Goal: Transaction & Acquisition: Purchase product/service

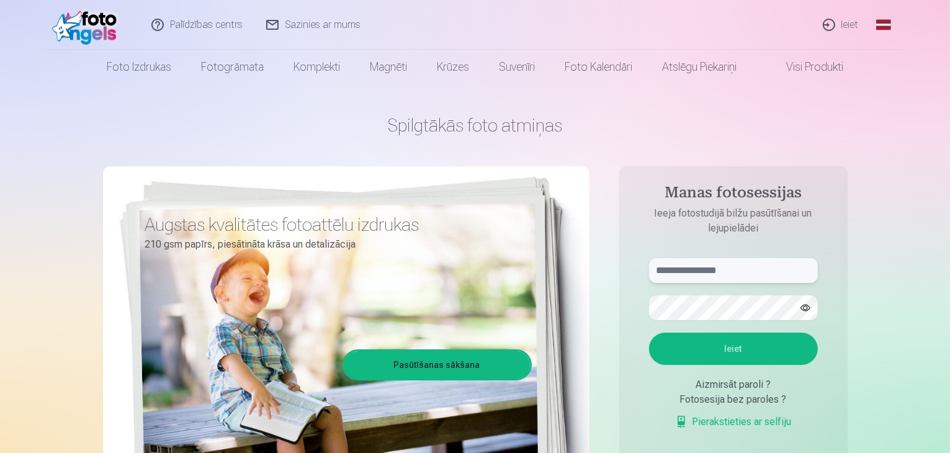
click at [732, 274] on input "text" at bounding box center [733, 270] width 169 height 25
type input "**********"
click at [747, 364] on form "**********" at bounding box center [732, 350] width 193 height 184
click at [730, 348] on button "Ieiet" at bounding box center [733, 348] width 169 height 32
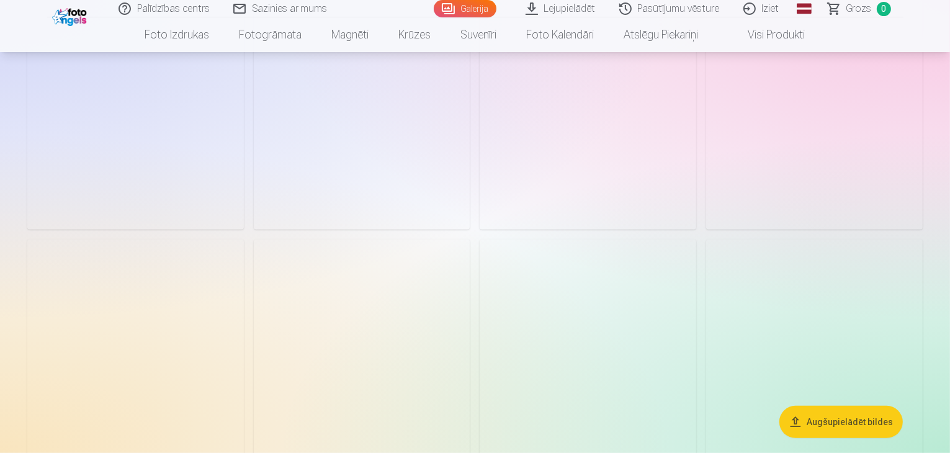
scroll to position [558, 0]
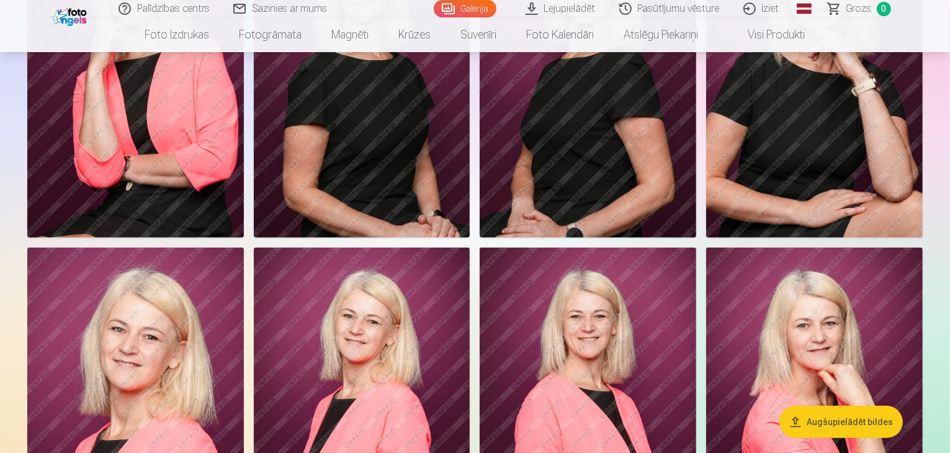
click at [837, 422] on button "Augšupielādēt bildes" at bounding box center [840, 422] width 123 height 32
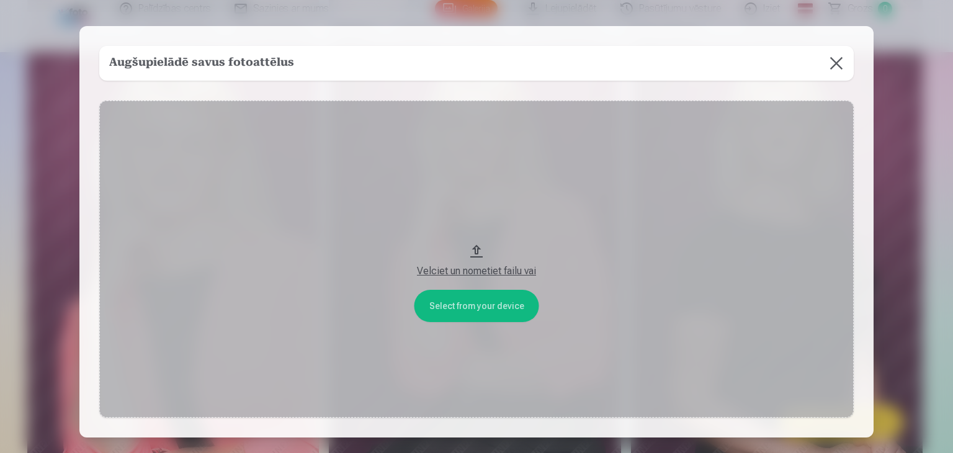
click at [836, 58] on button at bounding box center [836, 63] width 35 height 35
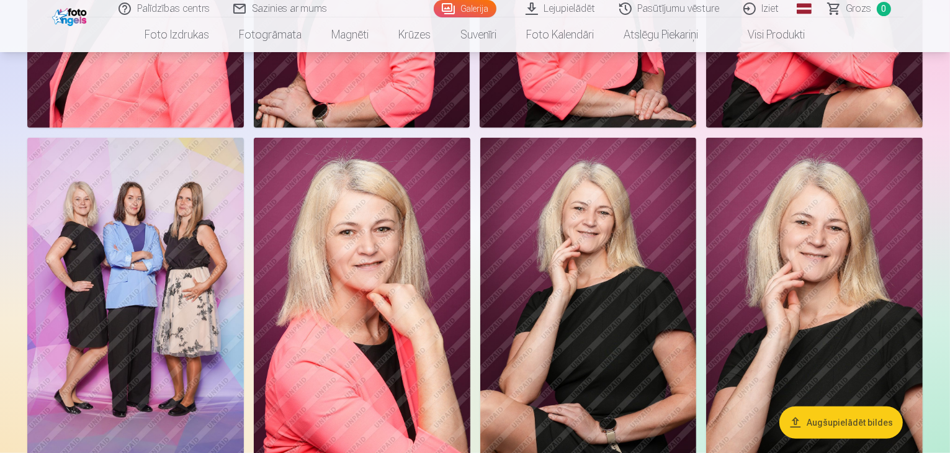
scroll to position [992, 0]
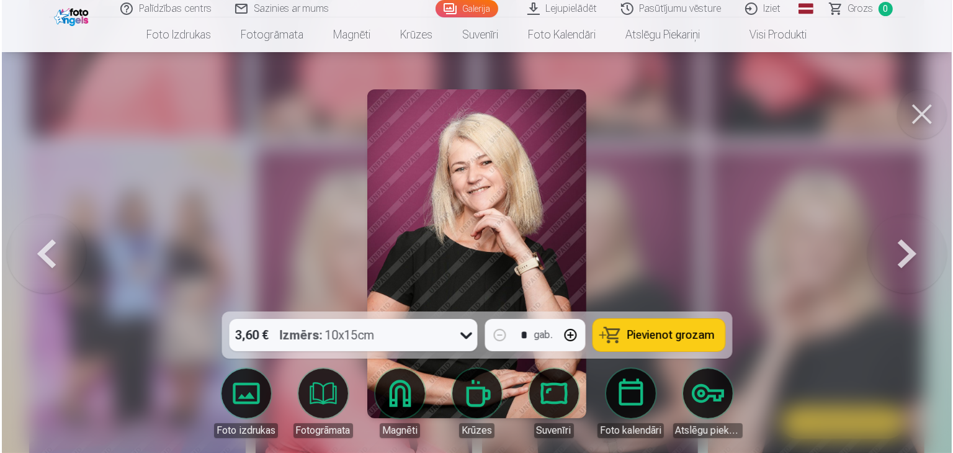
scroll to position [994, 0]
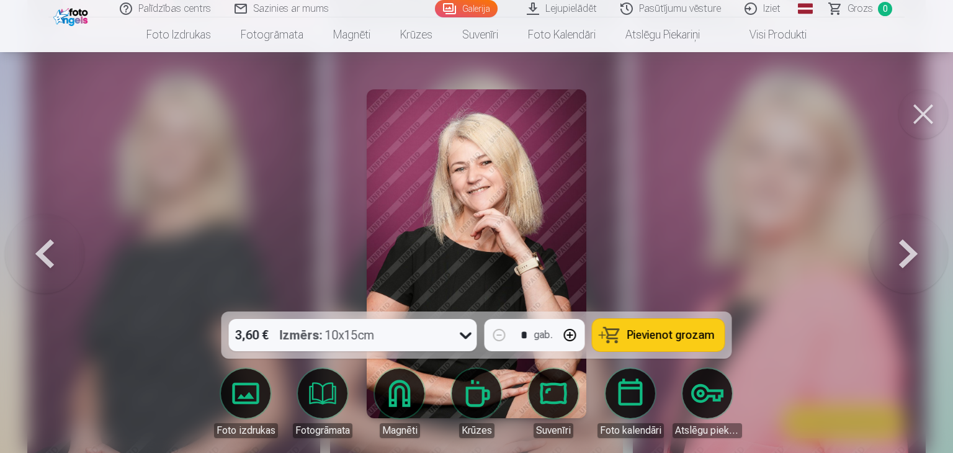
click at [470, 337] on icon at bounding box center [466, 335] width 20 height 20
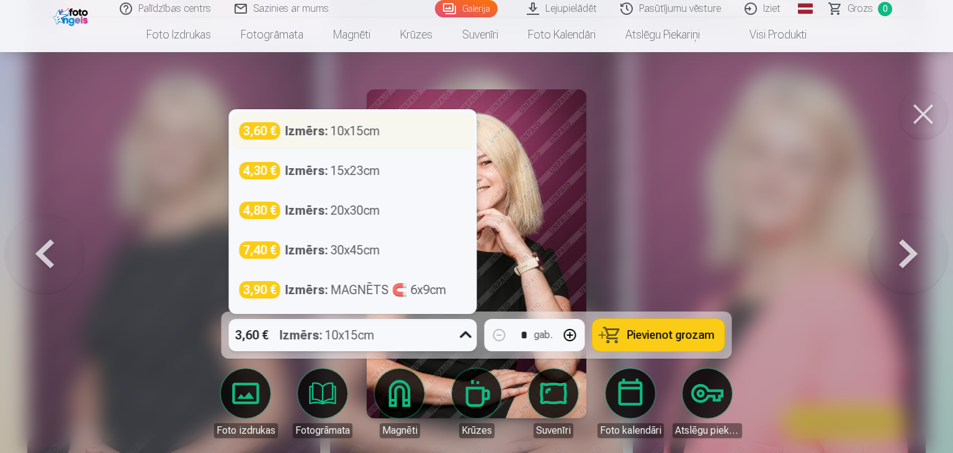
click at [327, 131] on strong "Izmērs :" at bounding box center [306, 130] width 43 height 17
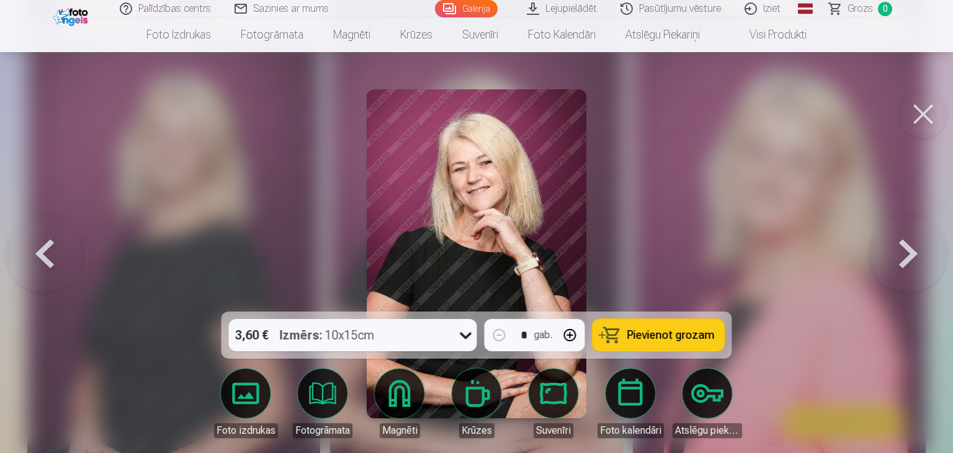
click at [691, 338] on span "Pievienot grozam" at bounding box center [670, 334] width 87 height 11
click at [920, 122] on button at bounding box center [923, 114] width 50 height 50
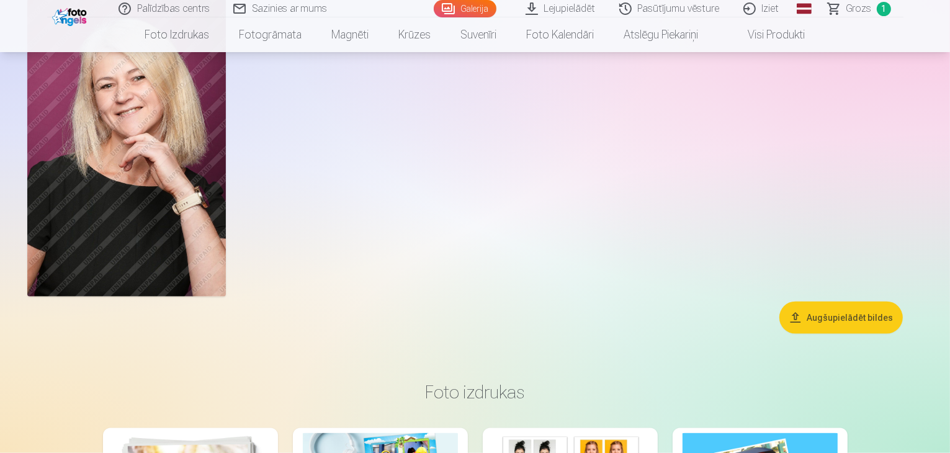
scroll to position [1426, 0]
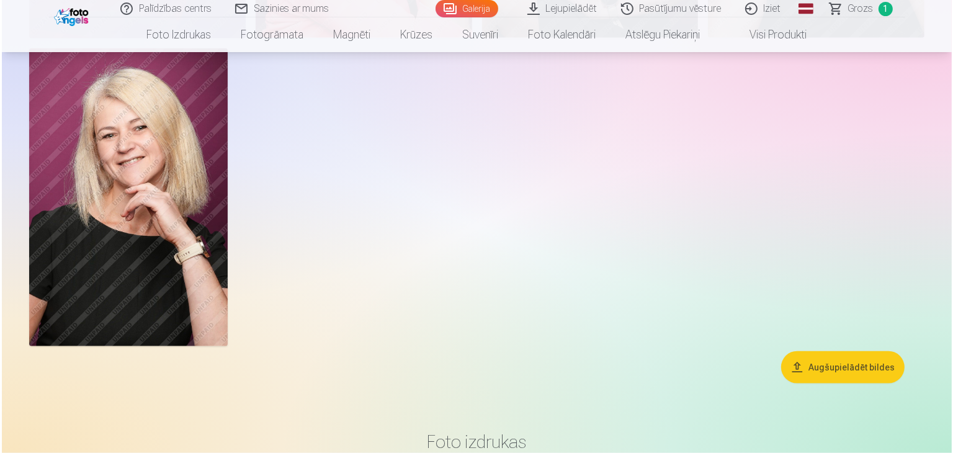
scroll to position [1429, 0]
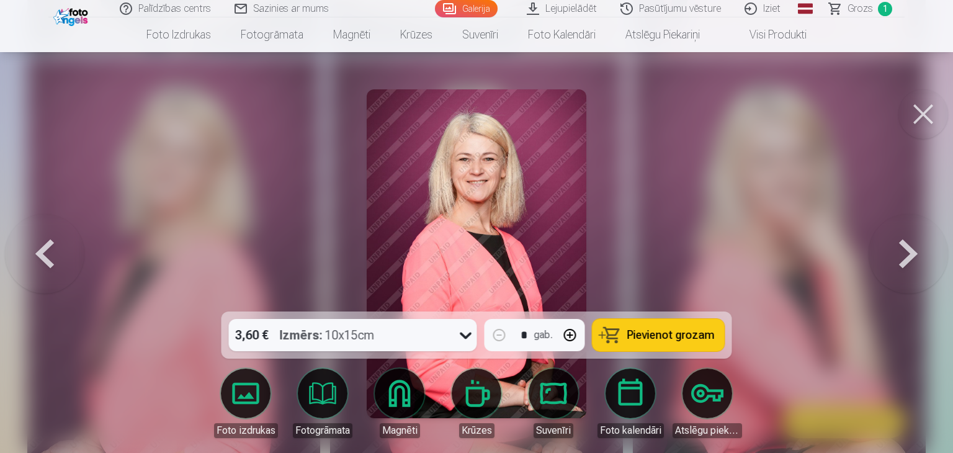
click at [639, 332] on span "Pievienot grozam" at bounding box center [670, 334] width 87 height 11
click at [935, 117] on button at bounding box center [923, 114] width 50 height 50
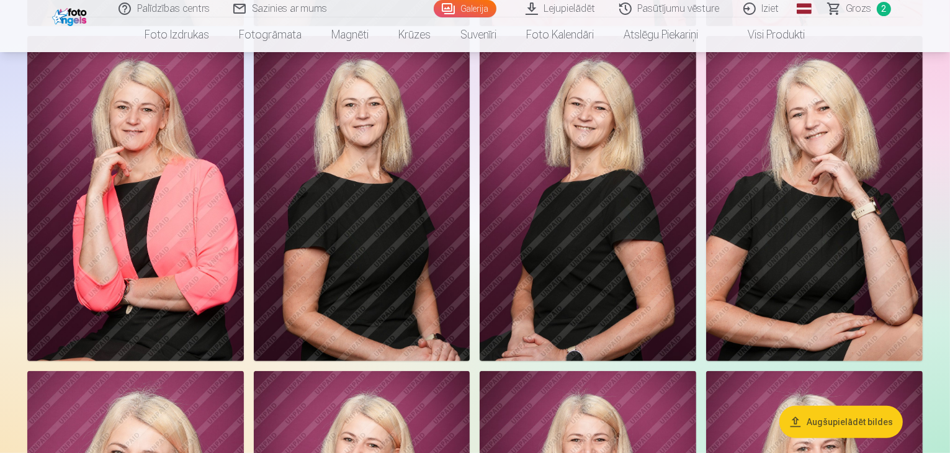
scroll to position [434, 0]
